Goal: Information Seeking & Learning: Learn about a topic

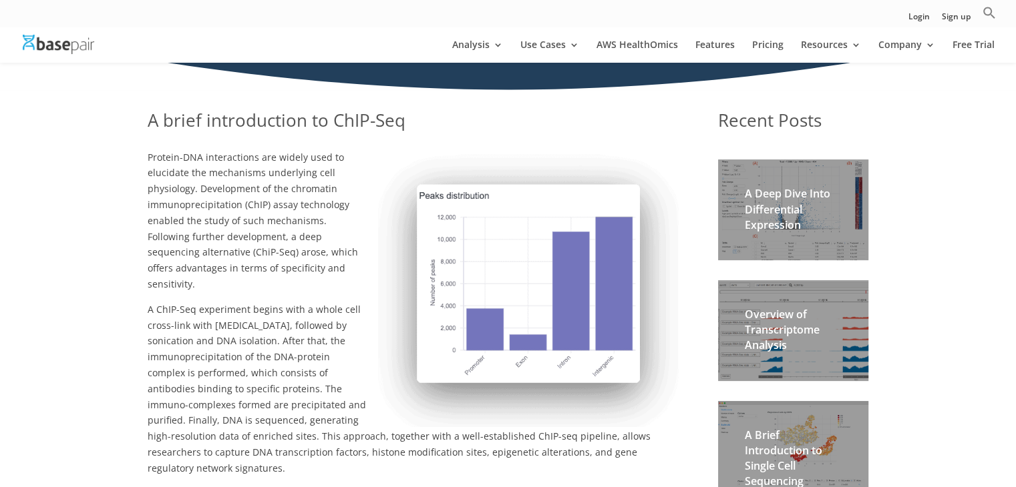
scroll to position [216, 0]
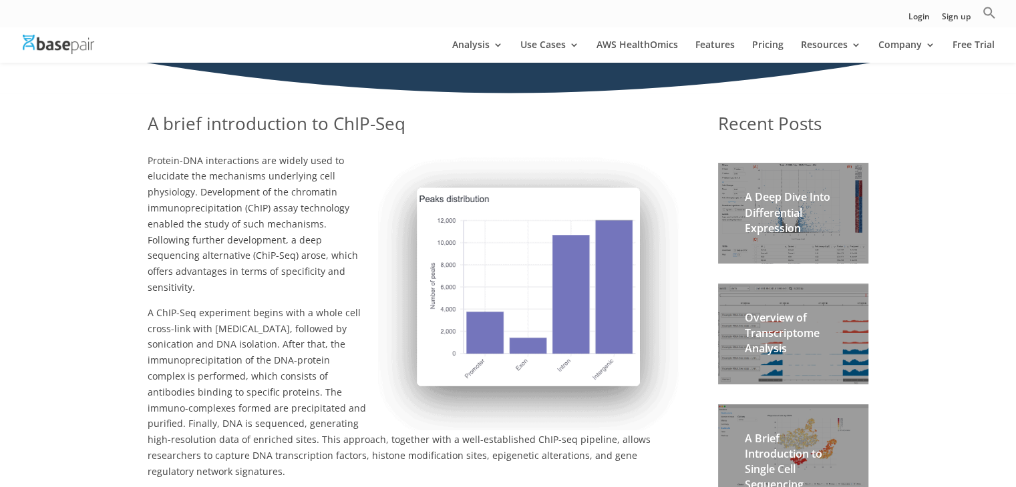
click at [847, 329] on div "Overview of Transcriptome Analysis" at bounding box center [793, 334] width 150 height 101
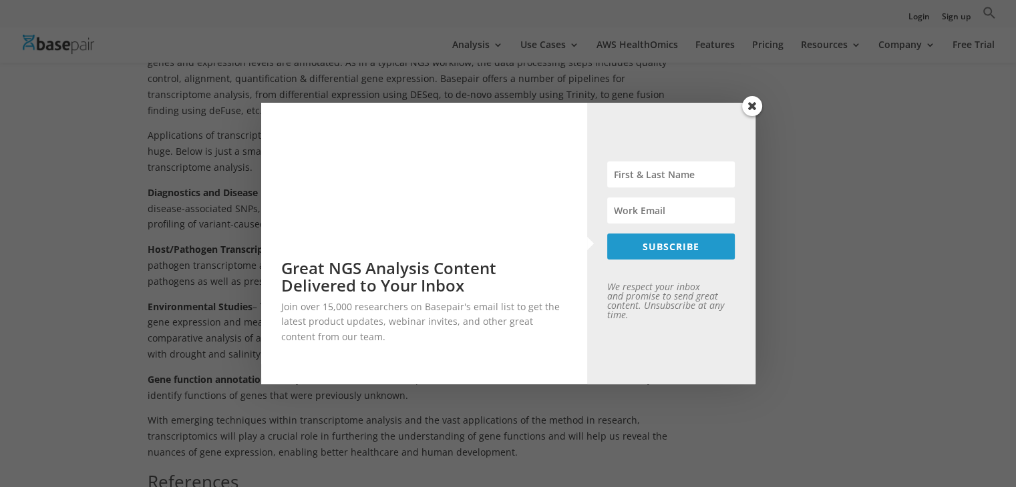
scroll to position [789, 0]
